Goal: Check status: Check status

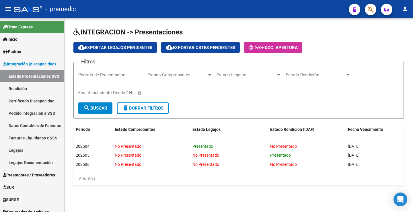
click at [15, 85] on link "Rendición" at bounding box center [32, 88] width 64 height 12
click at [29, 75] on link "Estado Presentaciones SSS" at bounding box center [32, 76] width 64 height 12
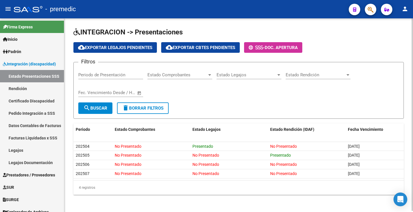
click at [393, 47] on div "cloud_download Exportar Legajos Pendientes cloud_download Exportar Cbtes Pendie…" at bounding box center [238, 47] width 330 height 11
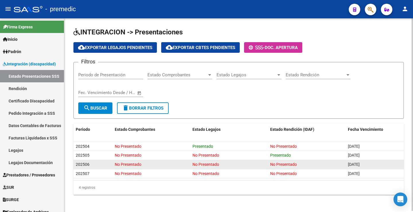
scroll to position [1, 0]
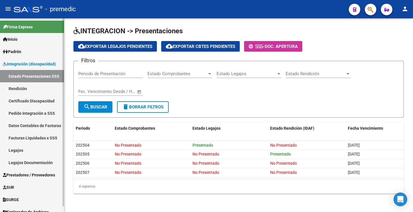
click at [26, 89] on link "Rendición" at bounding box center [32, 88] width 64 height 12
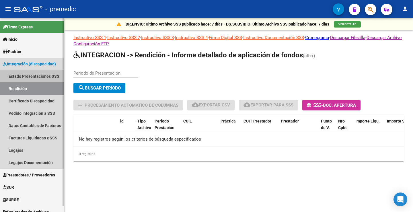
click at [44, 77] on link "Estado Presentaciones SSS" at bounding box center [32, 76] width 64 height 12
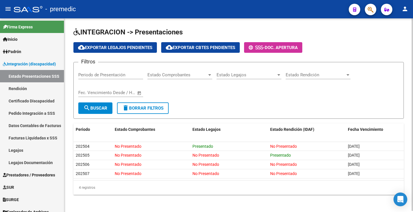
scroll to position [1, 0]
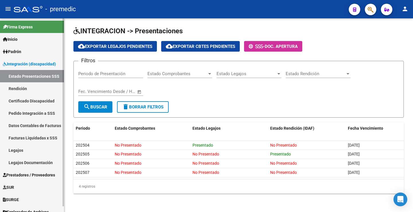
click at [23, 91] on link "Rendición" at bounding box center [32, 88] width 64 height 12
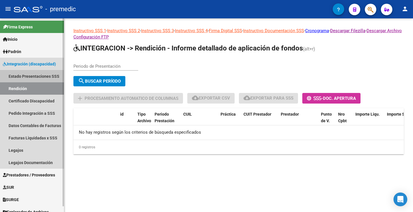
click at [39, 79] on link "Estado Presentaciones SSS" at bounding box center [32, 76] width 64 height 12
